Goal: Communication & Community: Answer question/provide support

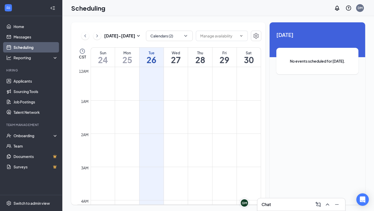
scroll to position [311, 0]
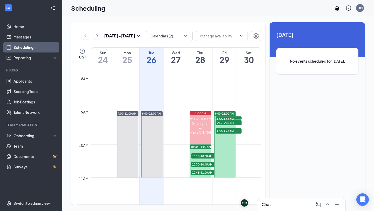
click at [282, 203] on div "Chat" at bounding box center [300, 204] width 79 height 8
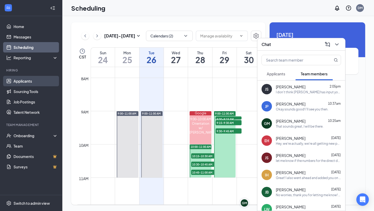
click at [31, 78] on link "Applicants" at bounding box center [35, 81] width 44 height 10
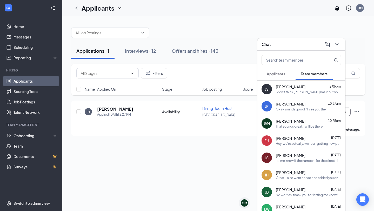
click at [281, 46] on div "Chat" at bounding box center [300, 44] width 79 height 8
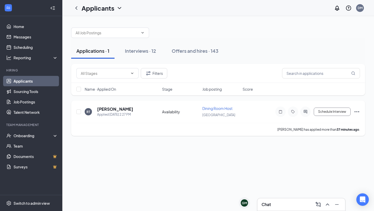
click at [99, 110] on h5 "REESE Terry" at bounding box center [115, 109] width 36 height 6
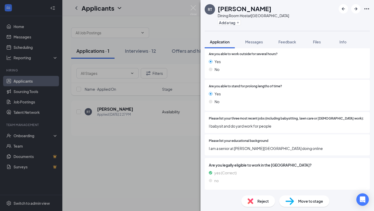
scroll to position [260, 0]
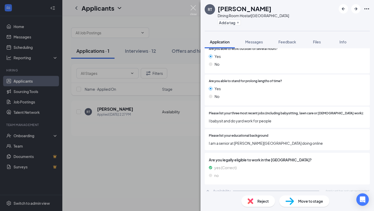
click at [194, 12] on img at bounding box center [193, 10] width 6 height 10
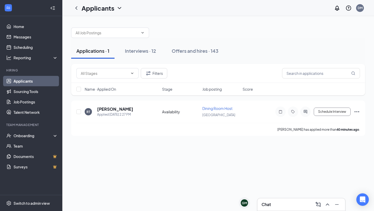
click at [258, 210] on div "Chat" at bounding box center [301, 204] width 88 height 12
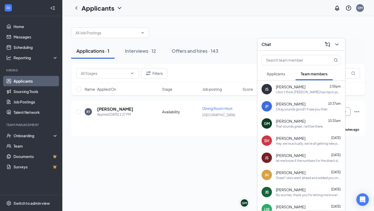
click at [300, 92] on div "I don’t think Jonathan has input you yet. I’ll ask to make sure he does it befo…" at bounding box center [308, 92] width 65 height 4
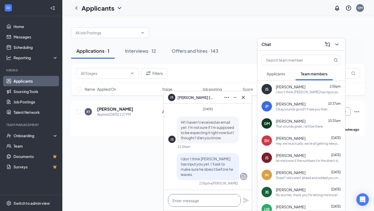
click at [213, 202] on textarea at bounding box center [204, 200] width 73 height 12
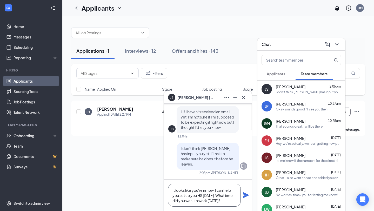
type textarea "It looks like you're in now. I can help you set up you HS tomorrow. What time d…"
click at [248, 195] on icon "Plane" at bounding box center [246, 195] width 6 height 6
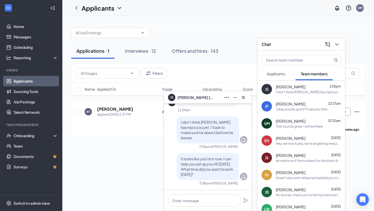
click at [314, 46] on div "Chat" at bounding box center [300, 44] width 79 height 8
